Goal: Task Accomplishment & Management: Complete application form

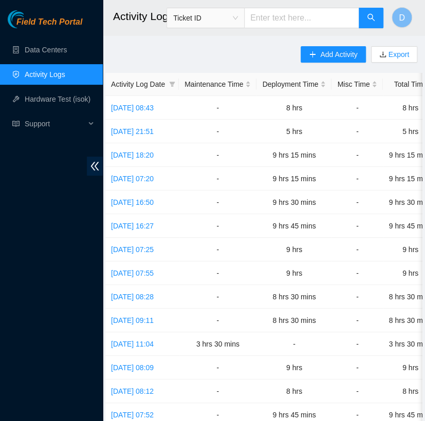
click at [159, 53] on div "Add Activity Export Activity Log Date Maintenance Time Deployment Time Misc Tim…" at bounding box center [263, 323] width 317 height 555
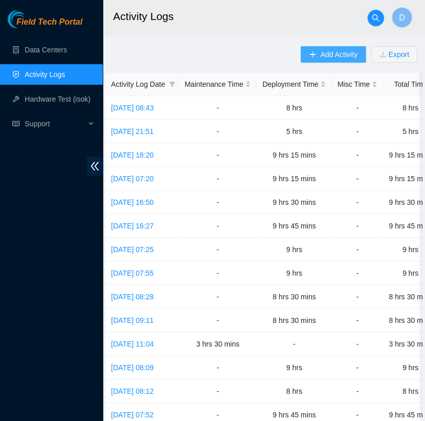
click at [346, 54] on span "Add Activity" at bounding box center [338, 54] width 37 height 11
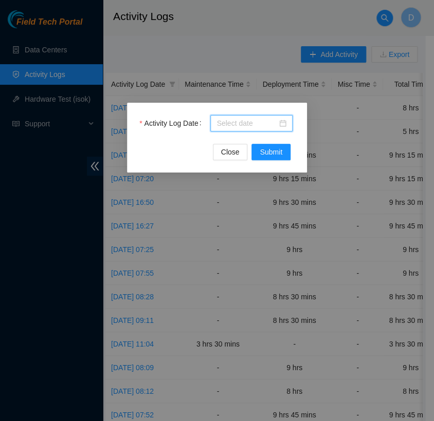
click at [238, 126] on input "Activity Log Date" at bounding box center [246, 123] width 61 height 11
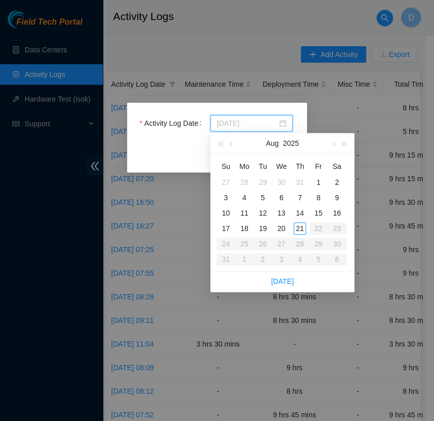
type input "[DATE]"
click at [251, 22] on div "Activity Log Date Close Submit" at bounding box center [217, 210] width 434 height 421
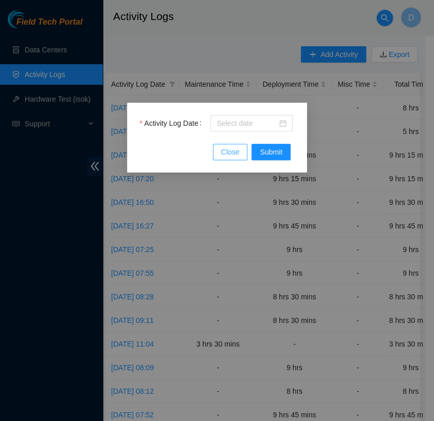
click at [232, 148] on span "Close" at bounding box center [230, 151] width 18 height 11
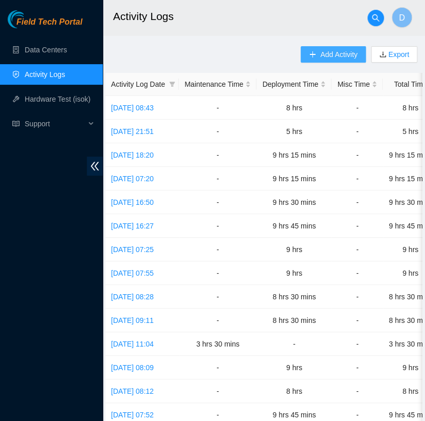
click at [316, 50] on button "Add Activity" at bounding box center [333, 54] width 65 height 16
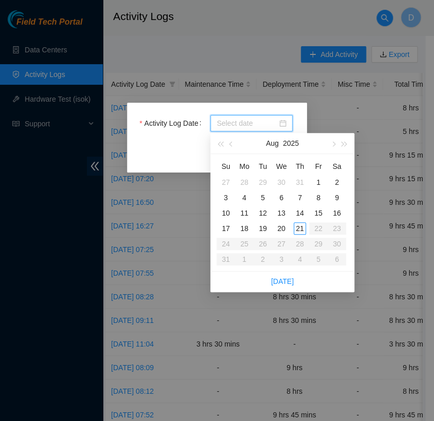
click at [267, 118] on input "Activity Log Date" at bounding box center [246, 123] width 61 height 11
type input "2025-08-20"
click at [282, 228] on div "20" at bounding box center [281, 228] width 12 height 12
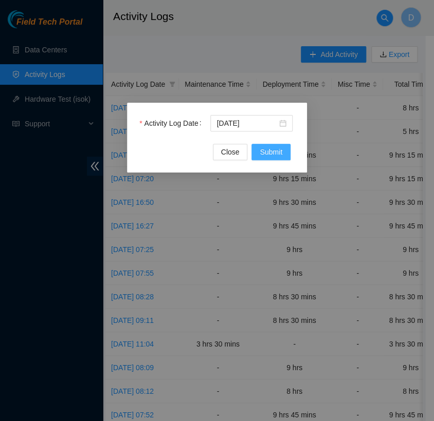
click at [276, 152] on span "Submit" at bounding box center [270, 151] width 23 height 11
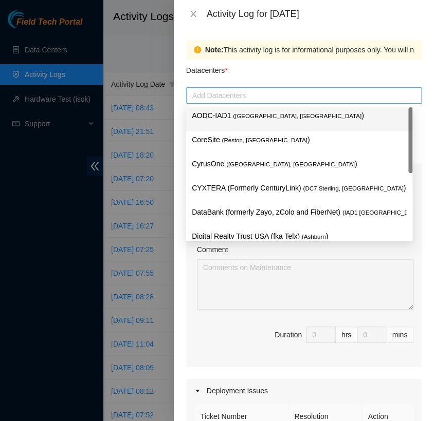
click at [267, 97] on div at bounding box center [304, 95] width 230 height 12
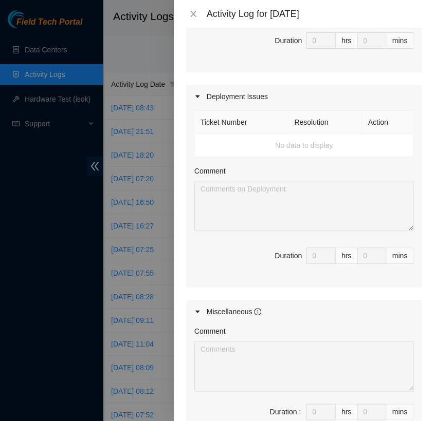
scroll to position [300, 0]
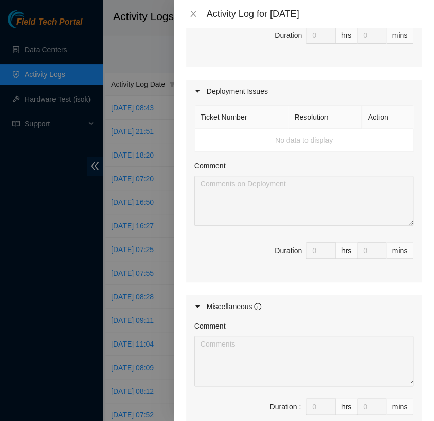
click at [248, 93] on div "Deployment Issues" at bounding box center [303, 92] width 235 height 24
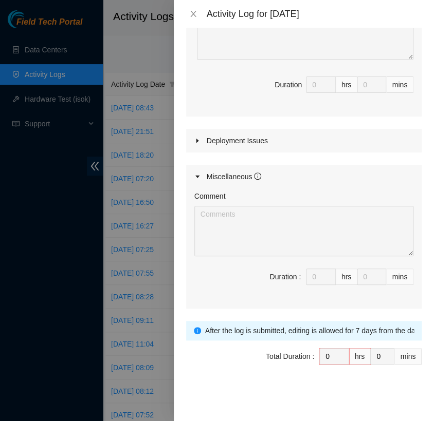
scroll to position [249, 0]
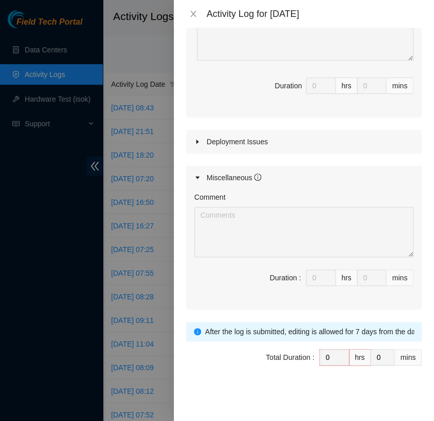
click at [259, 138] on div "Deployment Issues" at bounding box center [303, 142] width 235 height 24
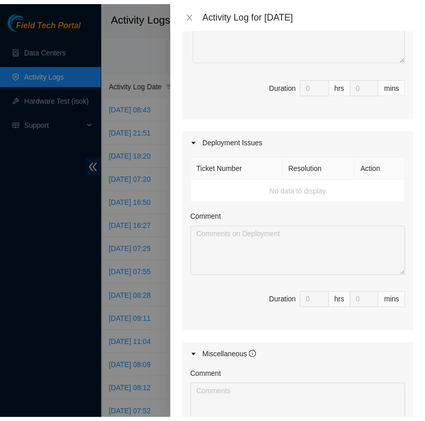
scroll to position [300, 0]
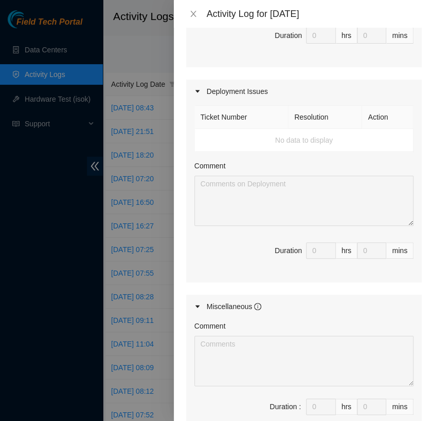
click at [190, 18] on div "Activity Log for 20-08-2025" at bounding box center [303, 13] width 235 height 11
click at [191, 14] on icon "close" at bounding box center [193, 14] width 8 height 8
